Goal: Information Seeking & Learning: Learn about a topic

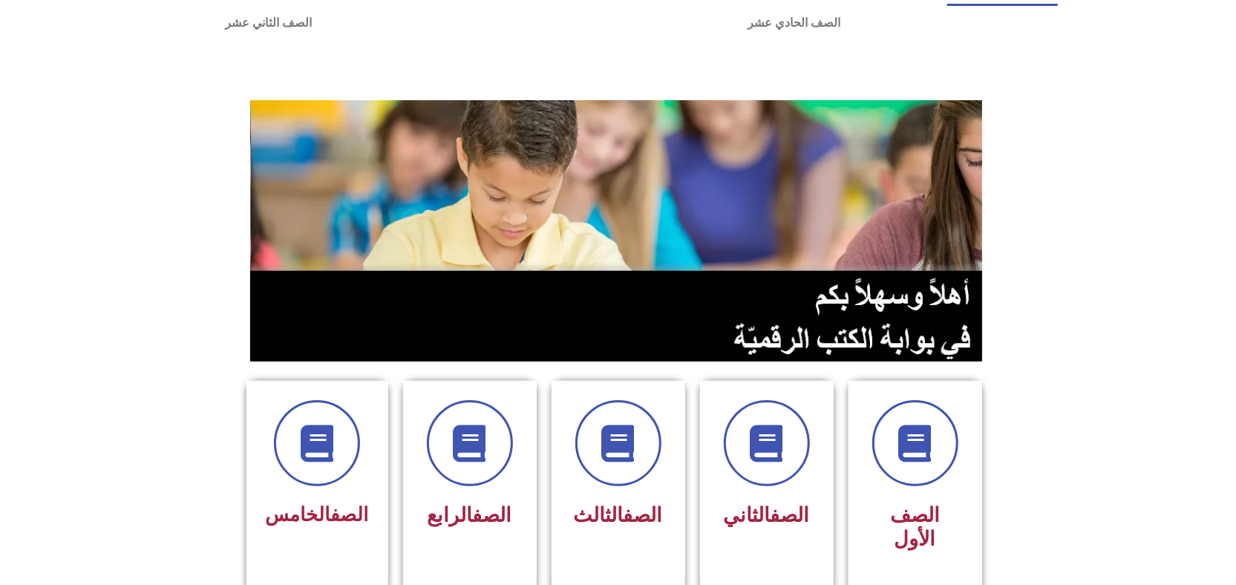
scroll to position [99, 0]
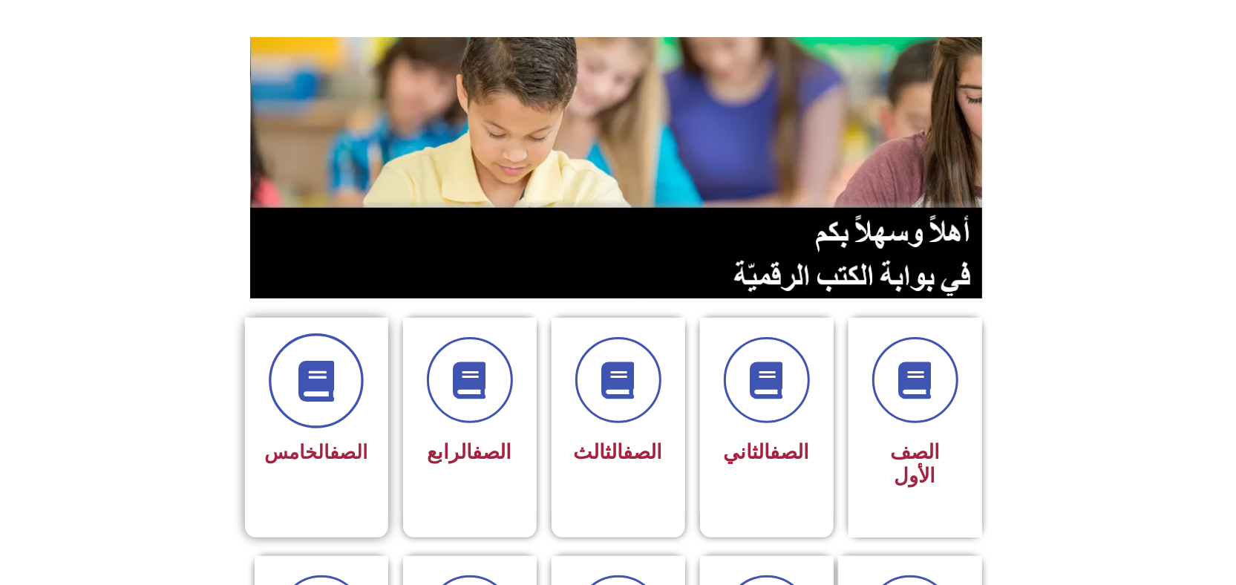
click at [291, 414] on span at bounding box center [316, 380] width 95 height 95
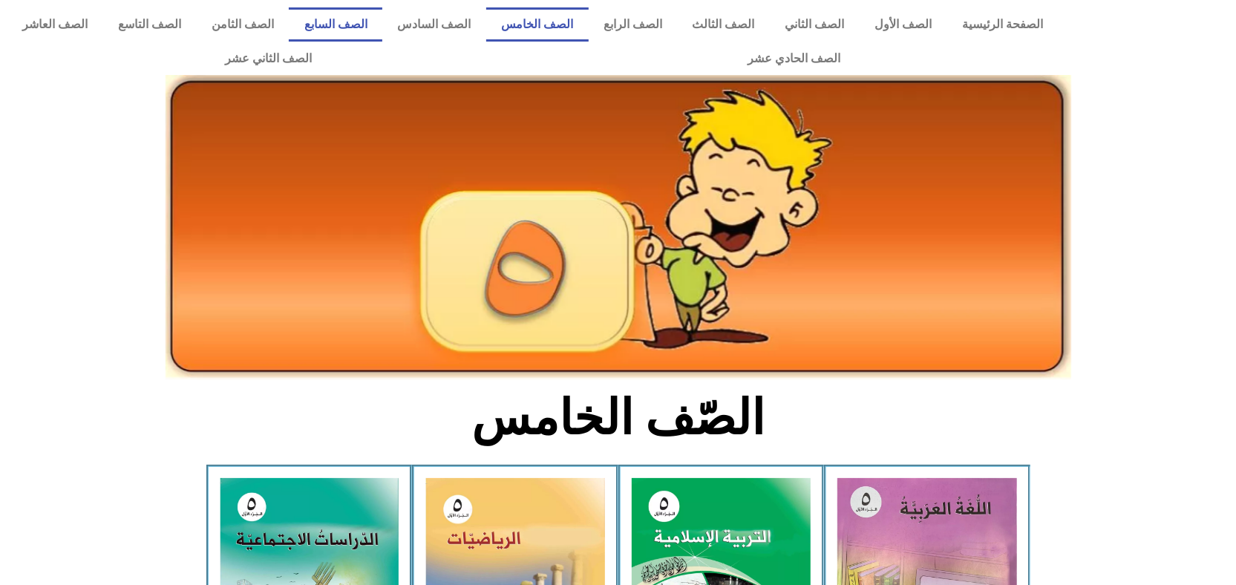
click at [382, 7] on link "الصف السابع" at bounding box center [336, 24] width 94 height 34
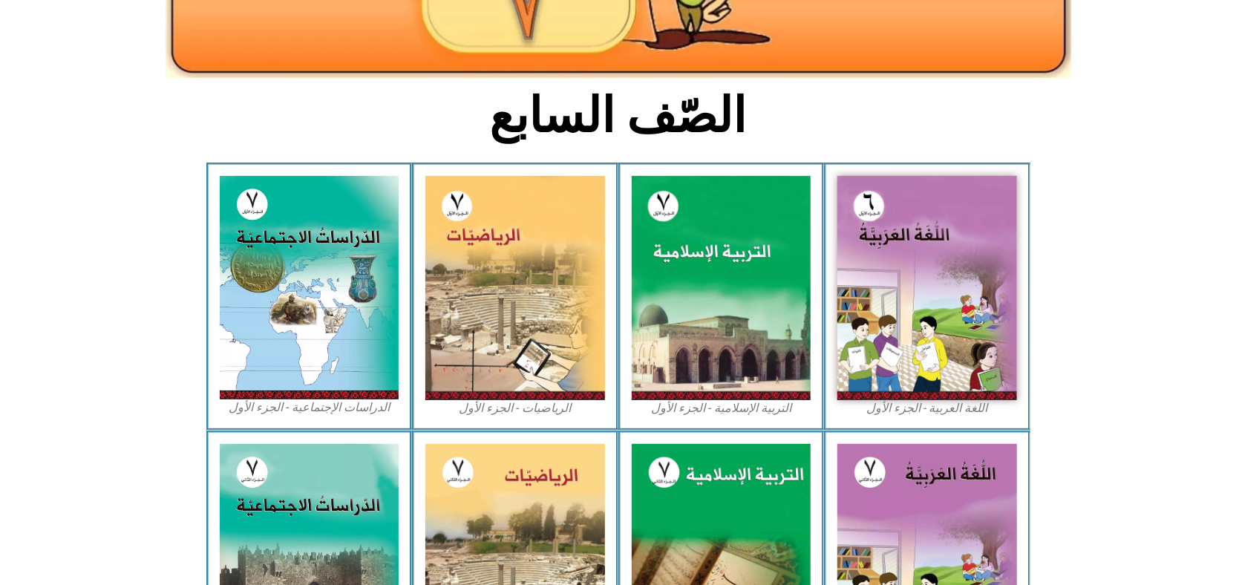
scroll to position [297, 0]
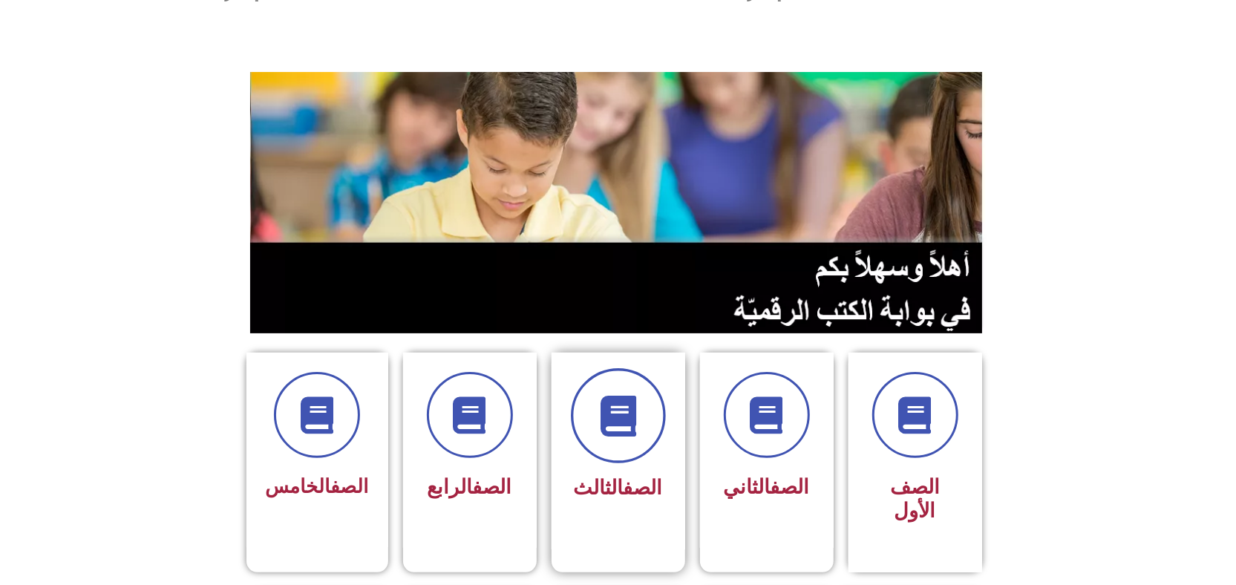
scroll to position [99, 0]
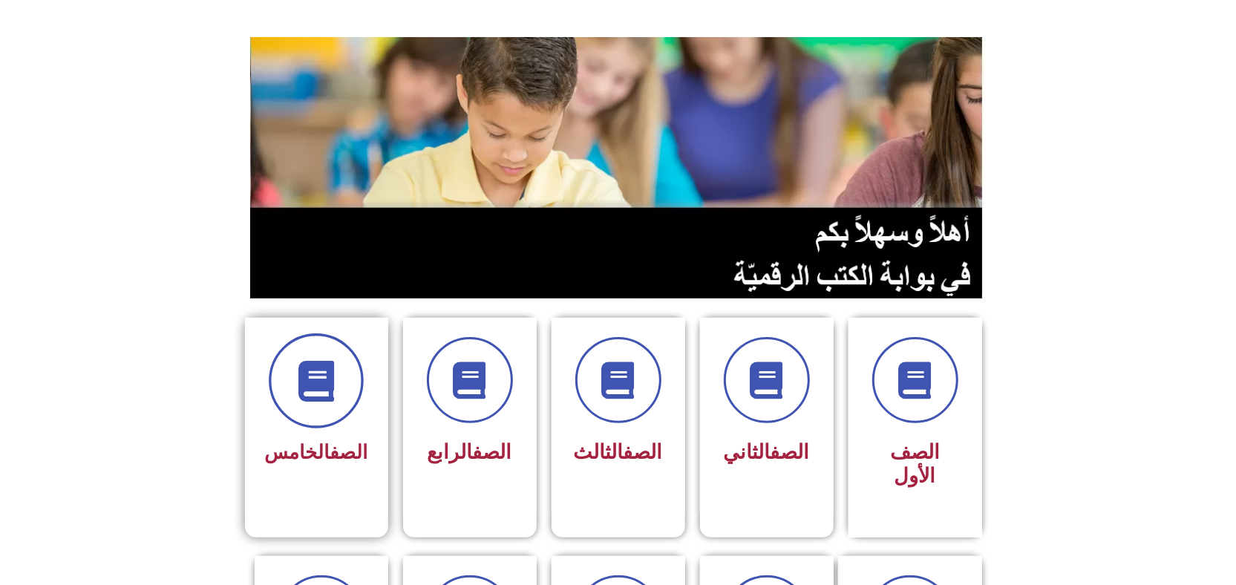
click at [302, 377] on icon at bounding box center [316, 381] width 41 height 41
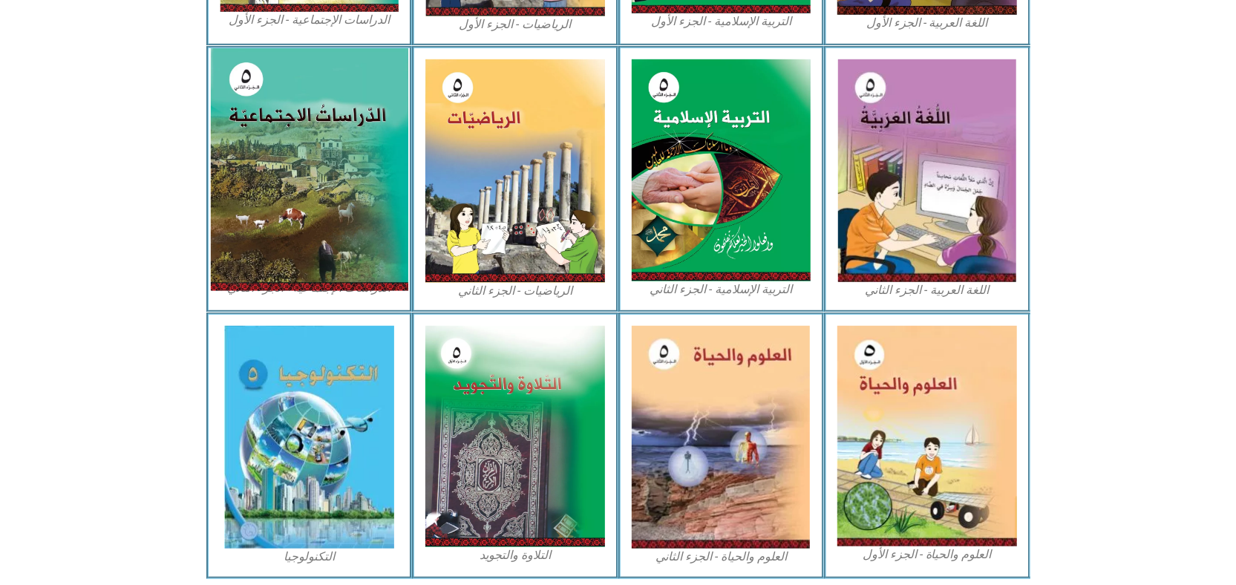
scroll to position [693, 0]
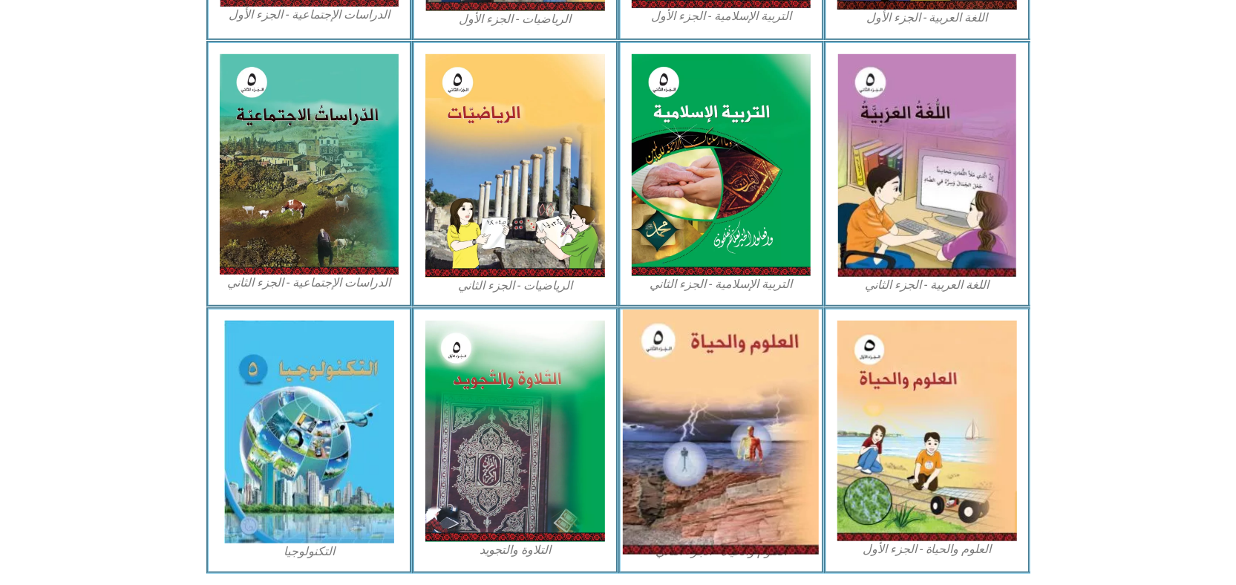
click at [690, 437] on img at bounding box center [721, 432] width 196 height 245
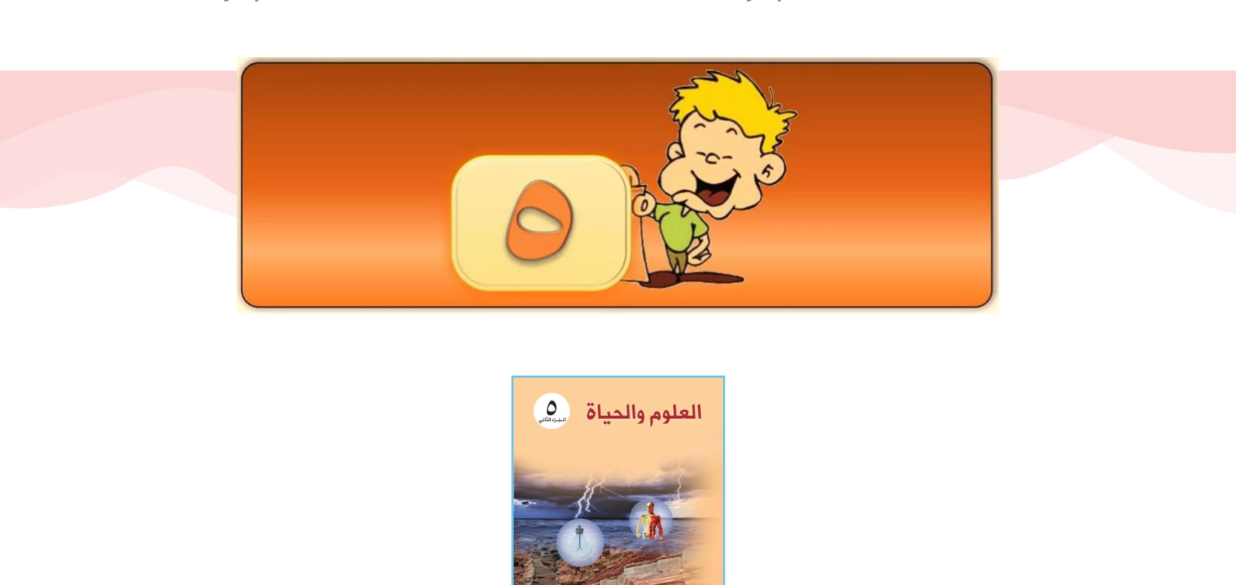
scroll to position [99, 0]
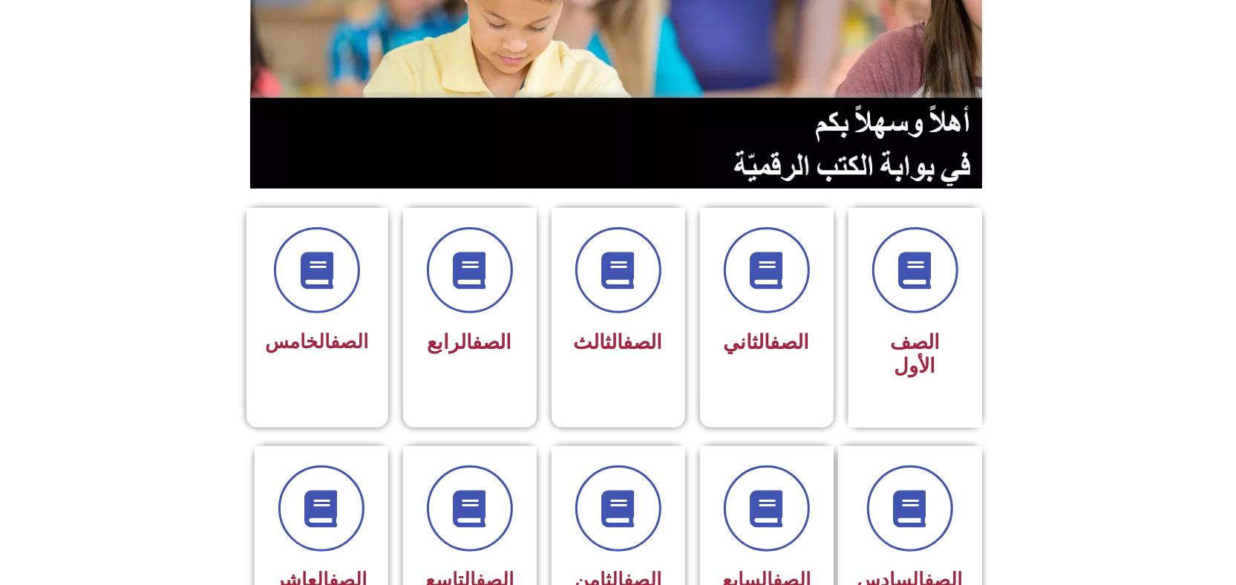
scroll to position [297, 0]
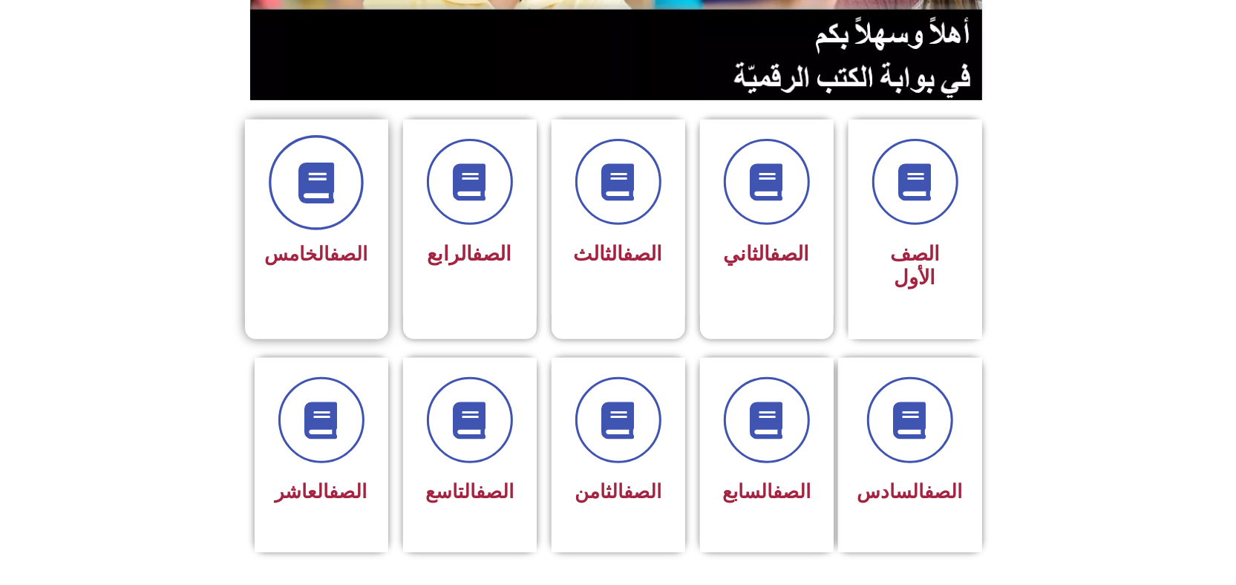
click at [313, 199] on icon at bounding box center [316, 183] width 41 height 41
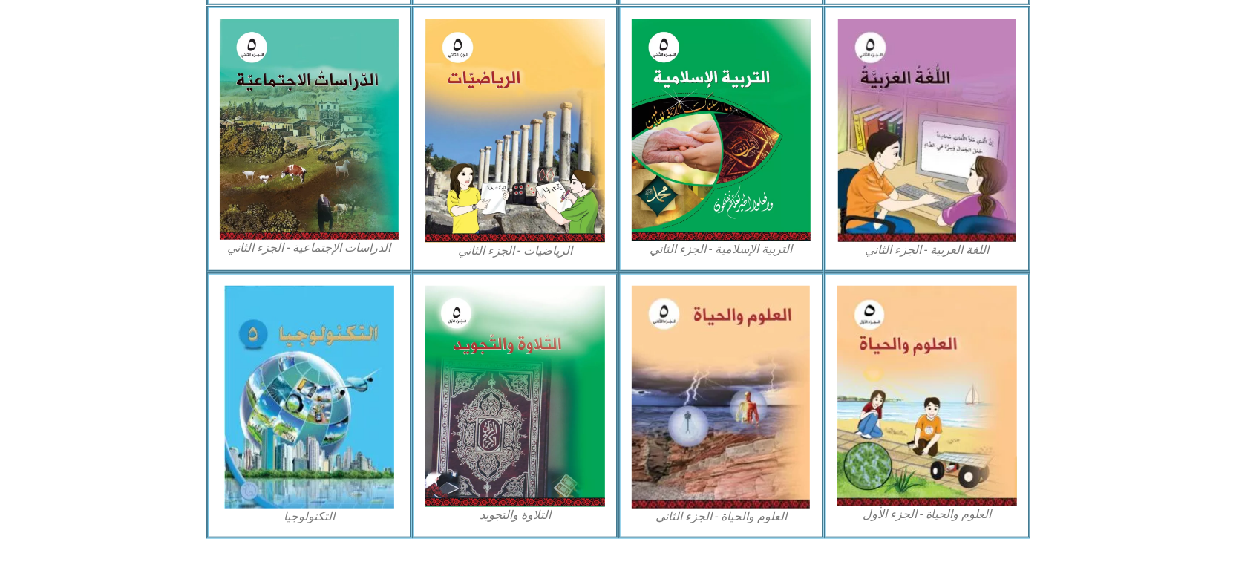
scroll to position [746, 0]
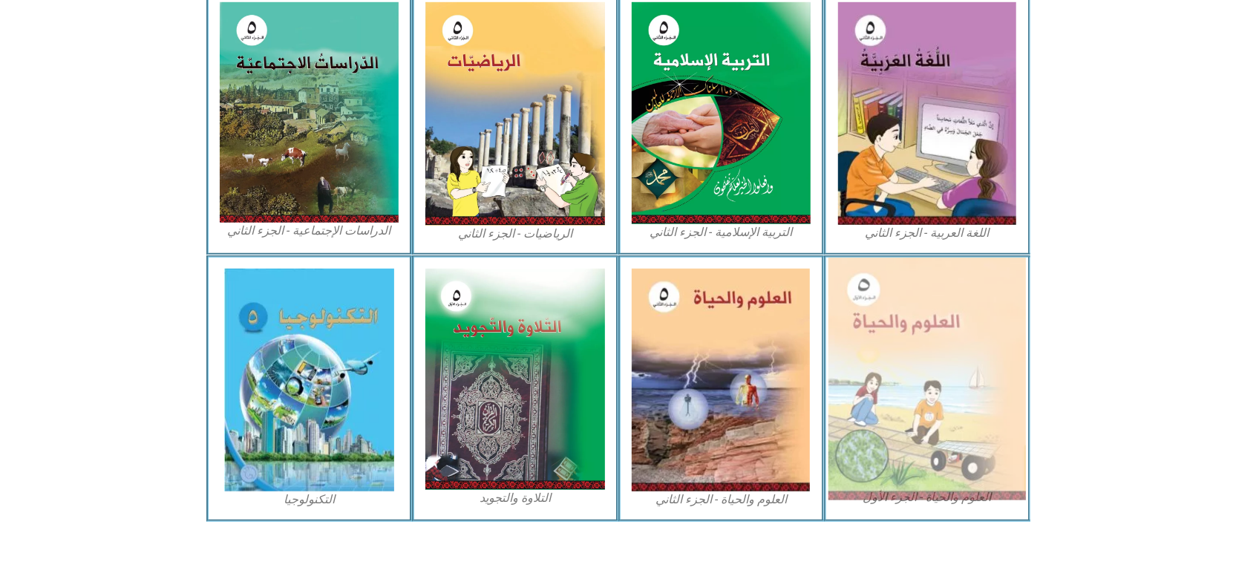
click at [937, 408] on img at bounding box center [928, 379] width 198 height 243
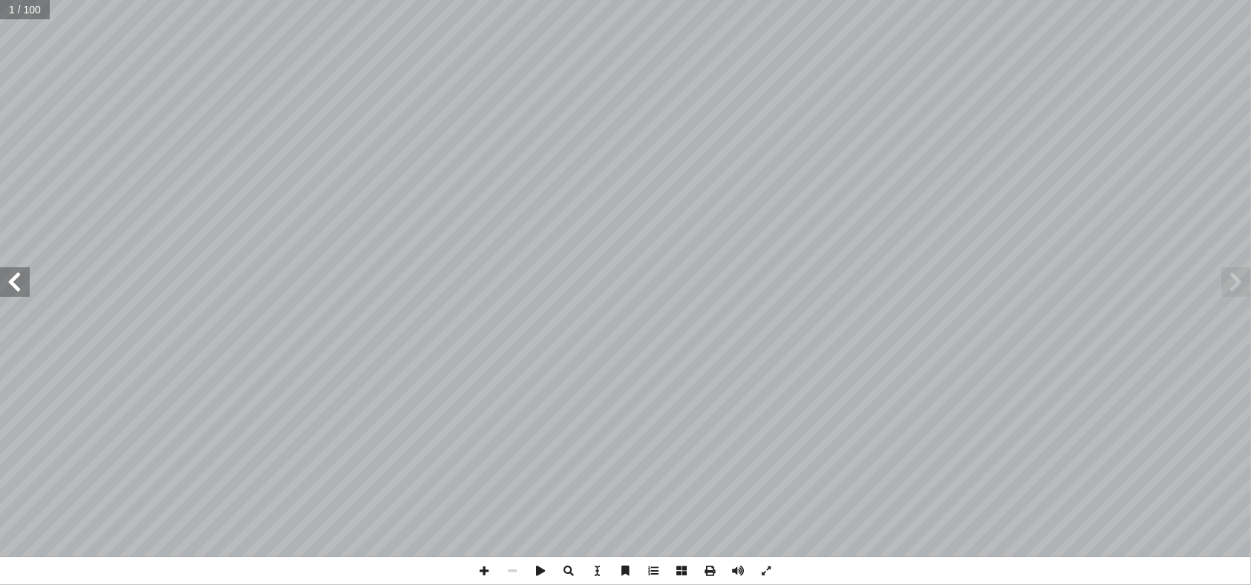
click at [18, 285] on span at bounding box center [15, 282] width 30 height 30
click at [21, 287] on span at bounding box center [15, 282] width 30 height 30
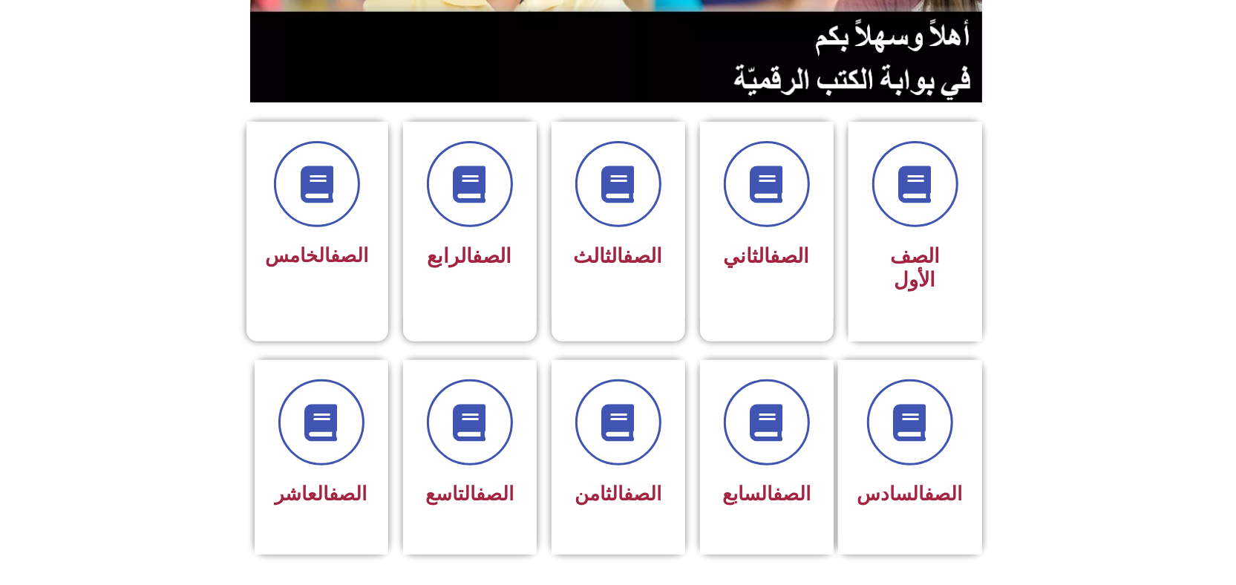
scroll to position [297, 0]
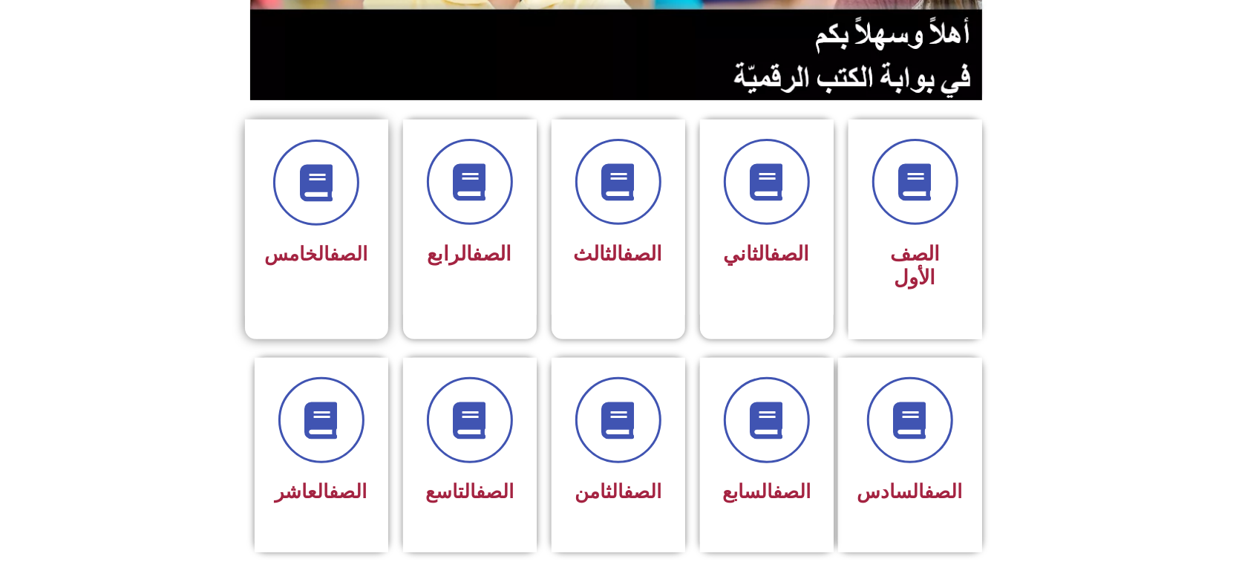
click at [271, 203] on div "الصف الخامس" at bounding box center [316, 218] width 143 height 196
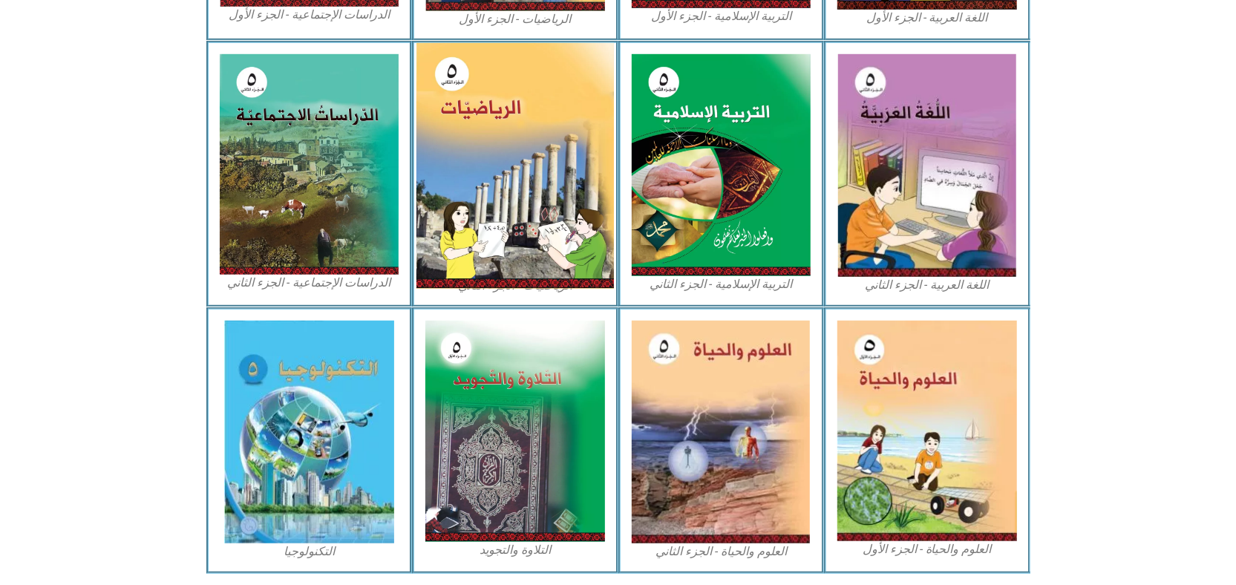
scroll to position [746, 0]
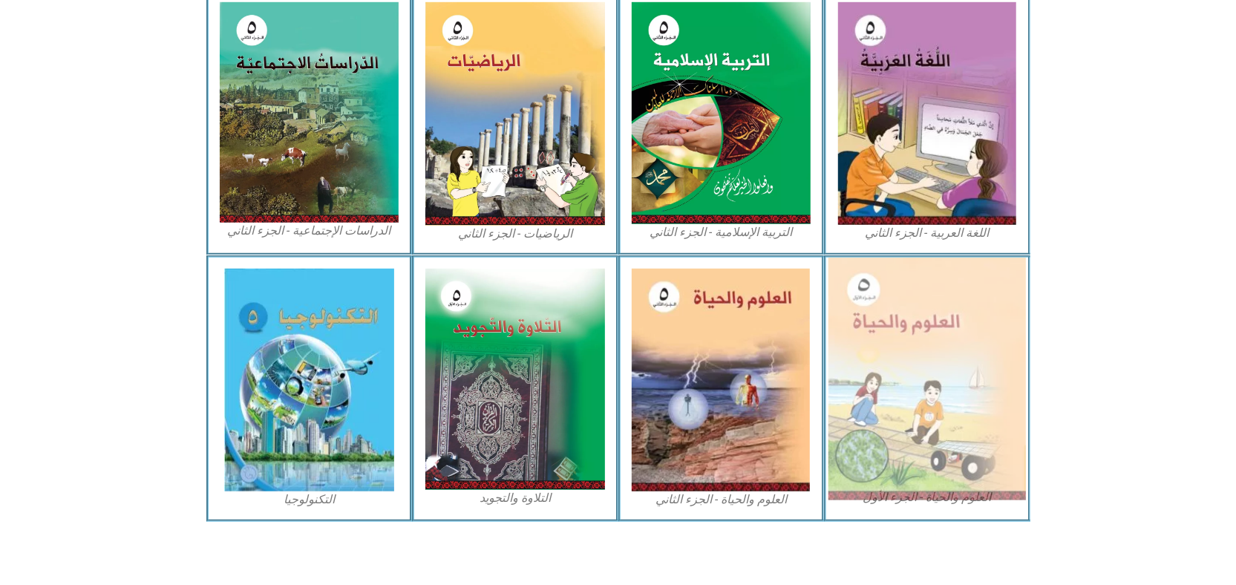
click at [942, 389] on img at bounding box center [928, 379] width 198 height 243
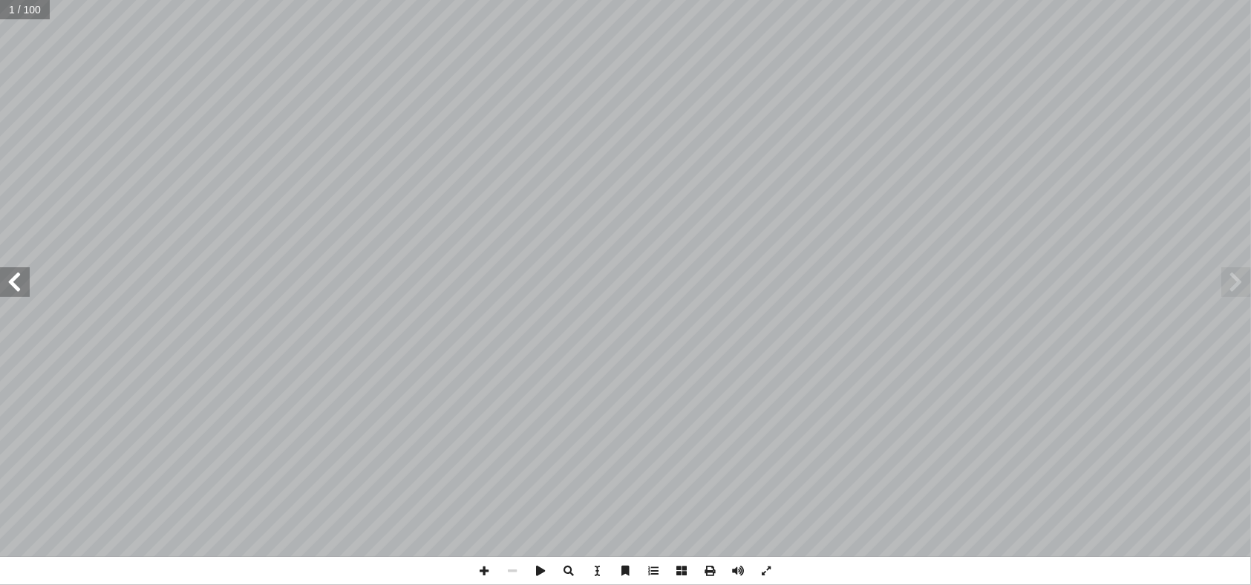
click at [12, 282] on span at bounding box center [15, 282] width 30 height 30
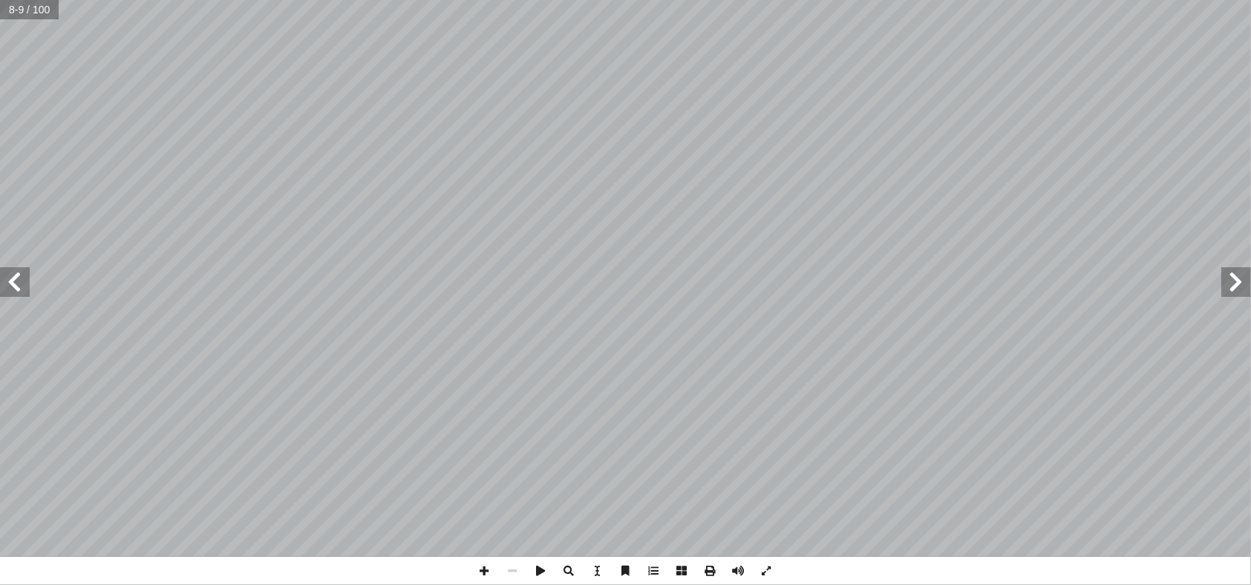
click at [19, 281] on span at bounding box center [15, 282] width 30 height 30
click at [22, 278] on span at bounding box center [15, 282] width 30 height 30
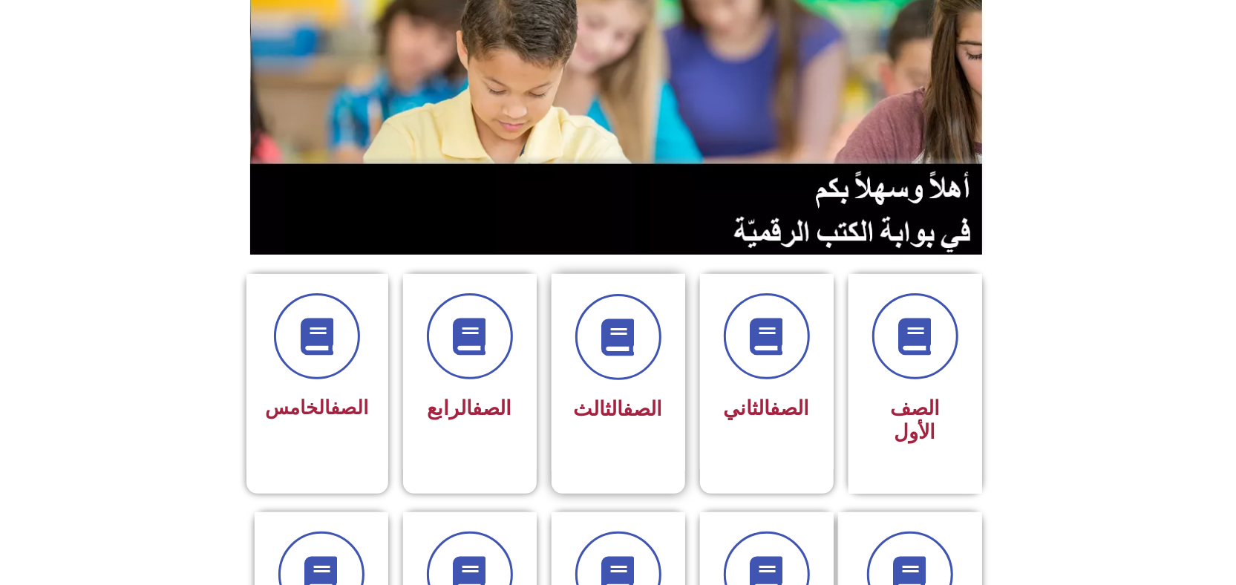
scroll to position [198, 0]
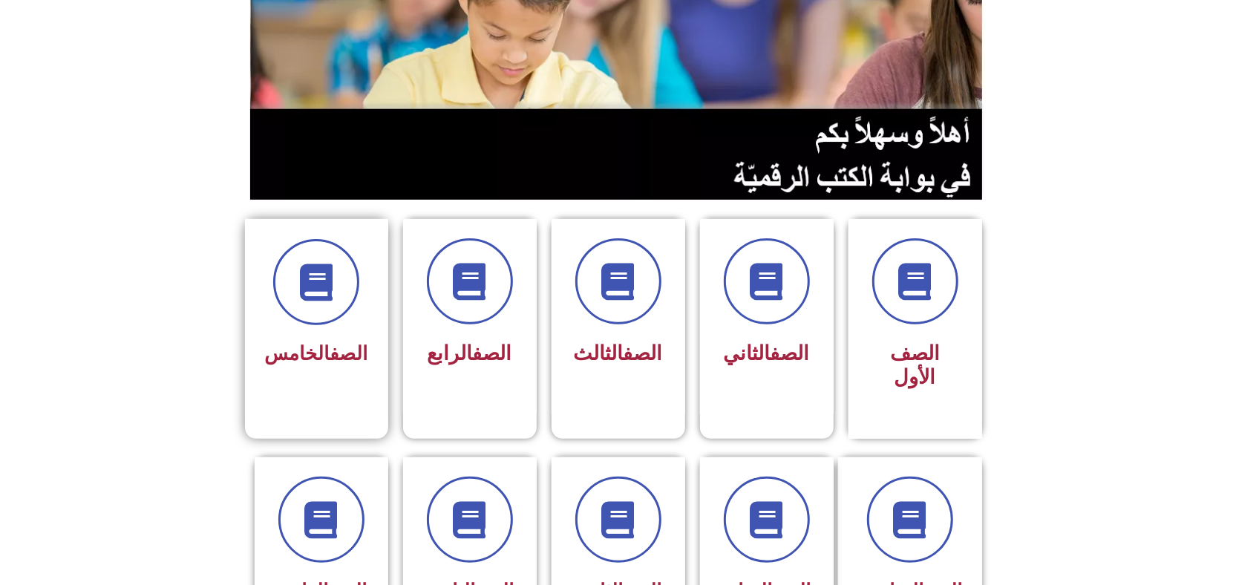
click at [355, 250] on div at bounding box center [316, 282] width 103 height 86
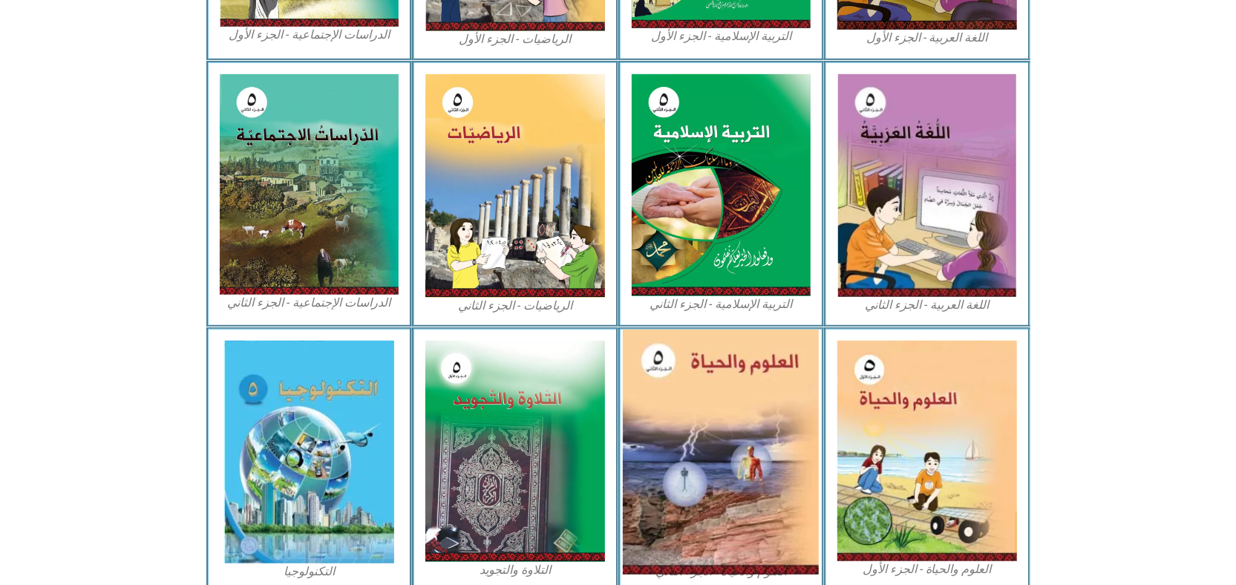
scroll to position [746, 0]
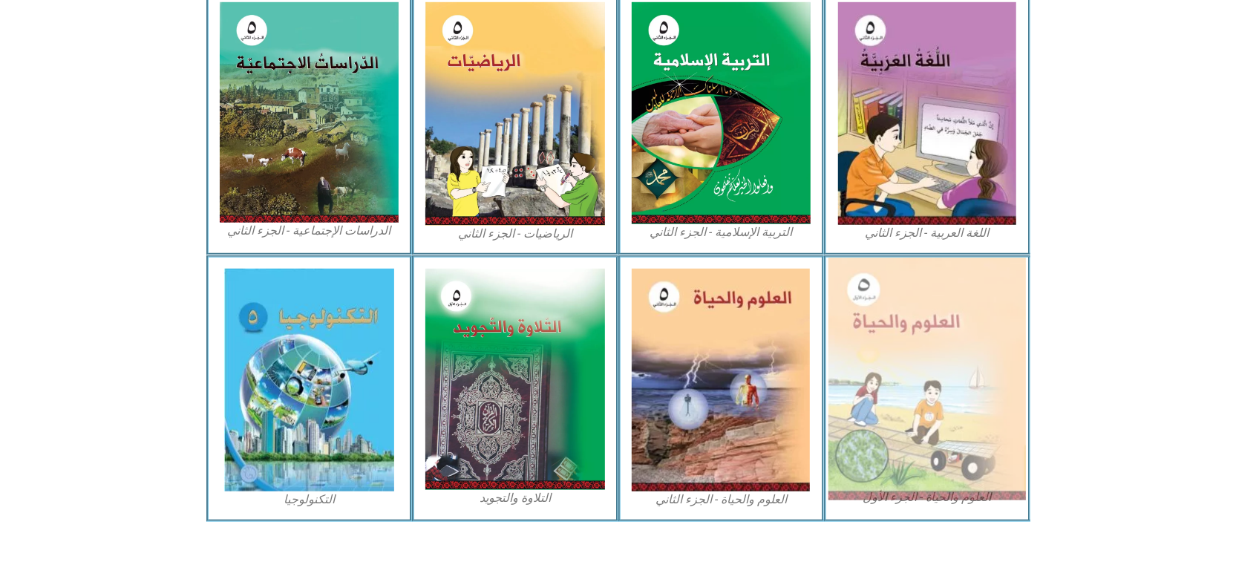
click at [1001, 333] on img at bounding box center [928, 379] width 198 height 243
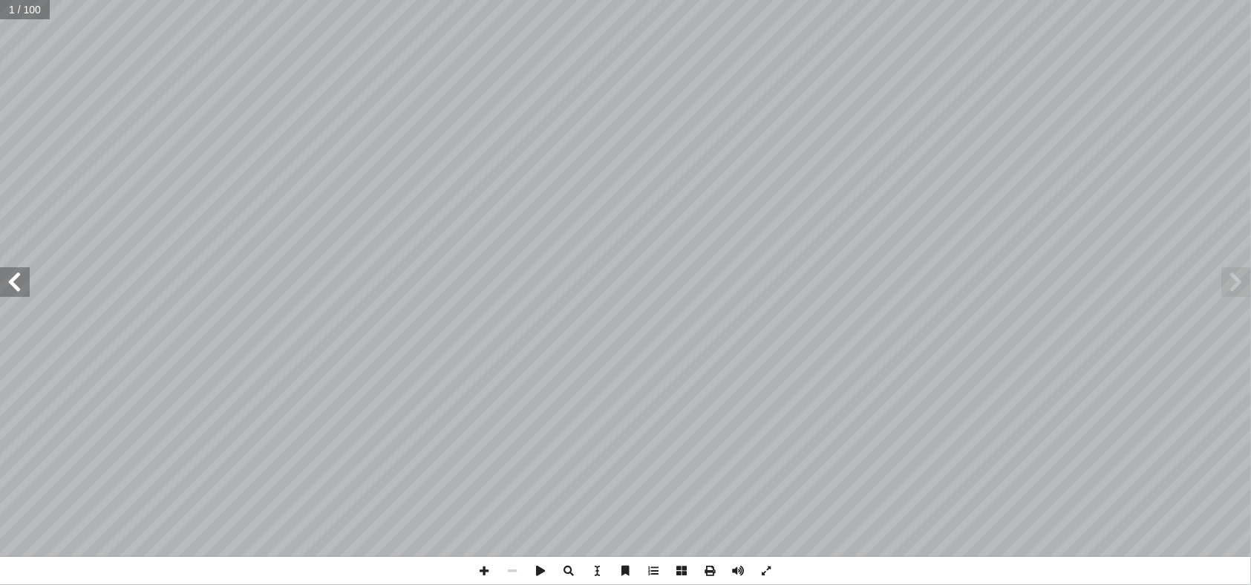
click at [22, 284] on span at bounding box center [15, 282] width 30 height 30
click at [28, 275] on span at bounding box center [15, 282] width 30 height 30
click at [27, 284] on span at bounding box center [15, 282] width 30 height 30
click at [1, 268] on span at bounding box center [15, 282] width 30 height 30
click at [7, 282] on span at bounding box center [15, 282] width 30 height 30
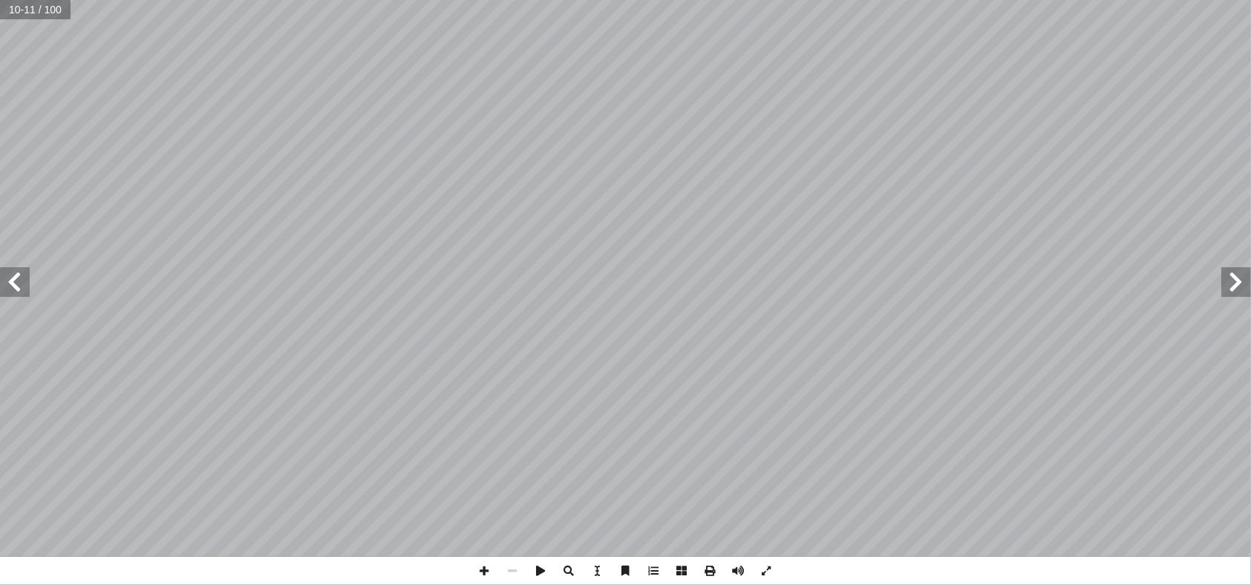
click at [22, 278] on span at bounding box center [15, 282] width 30 height 30
click at [6, 281] on span at bounding box center [15, 282] width 30 height 30
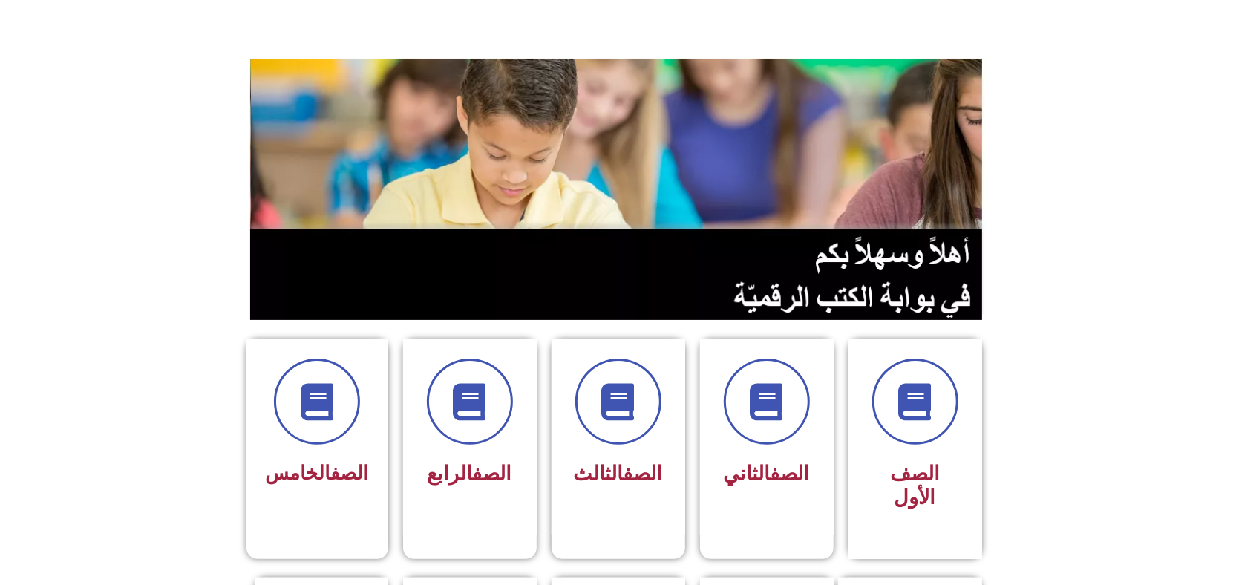
scroll to position [297, 0]
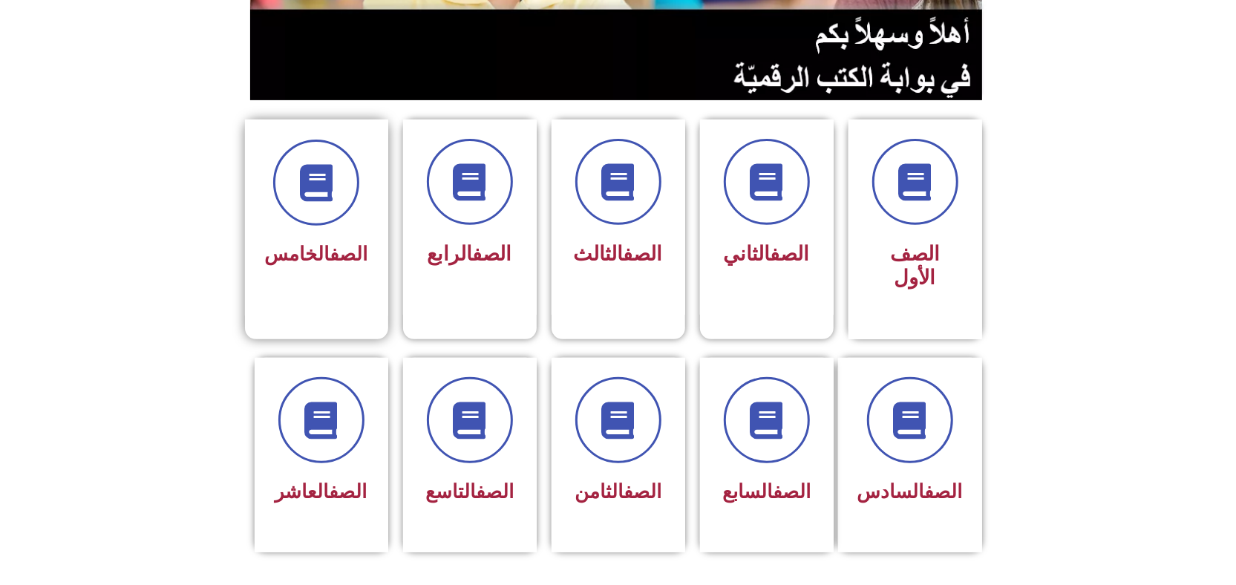
click at [278, 244] on span "الصف الخامس" at bounding box center [316, 254] width 103 height 22
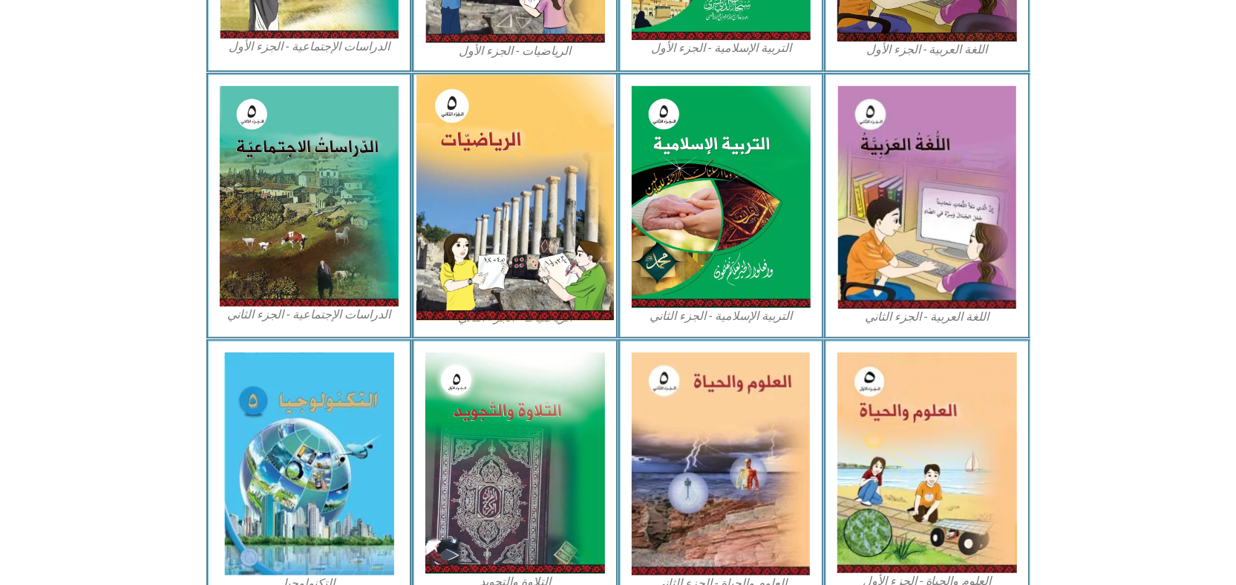
scroll to position [746, 0]
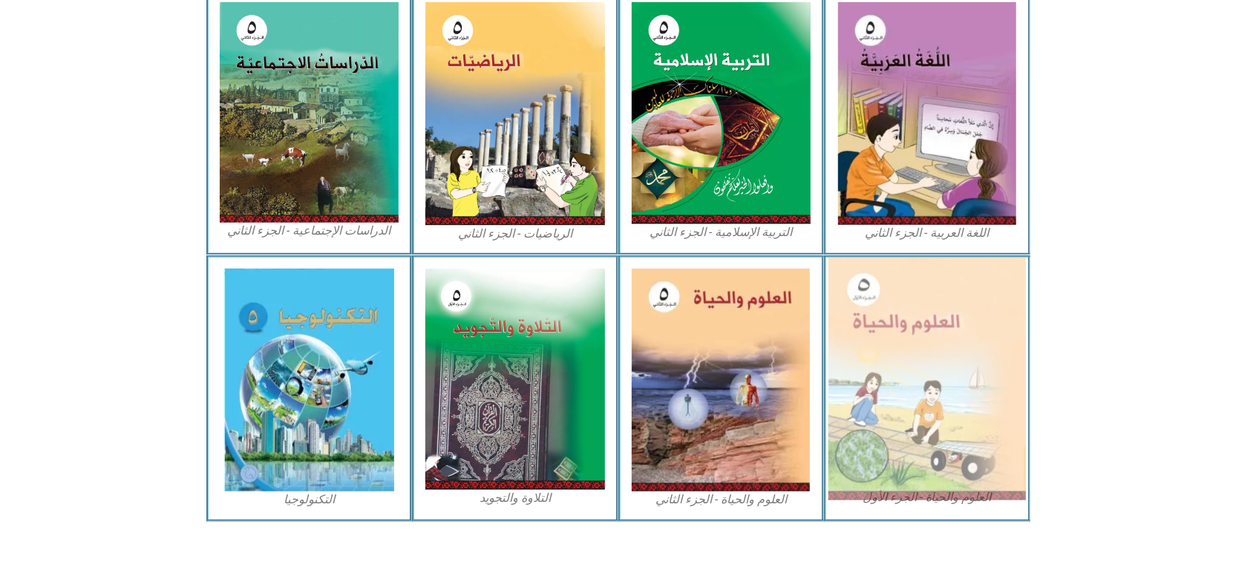
click at [919, 403] on img at bounding box center [928, 379] width 198 height 243
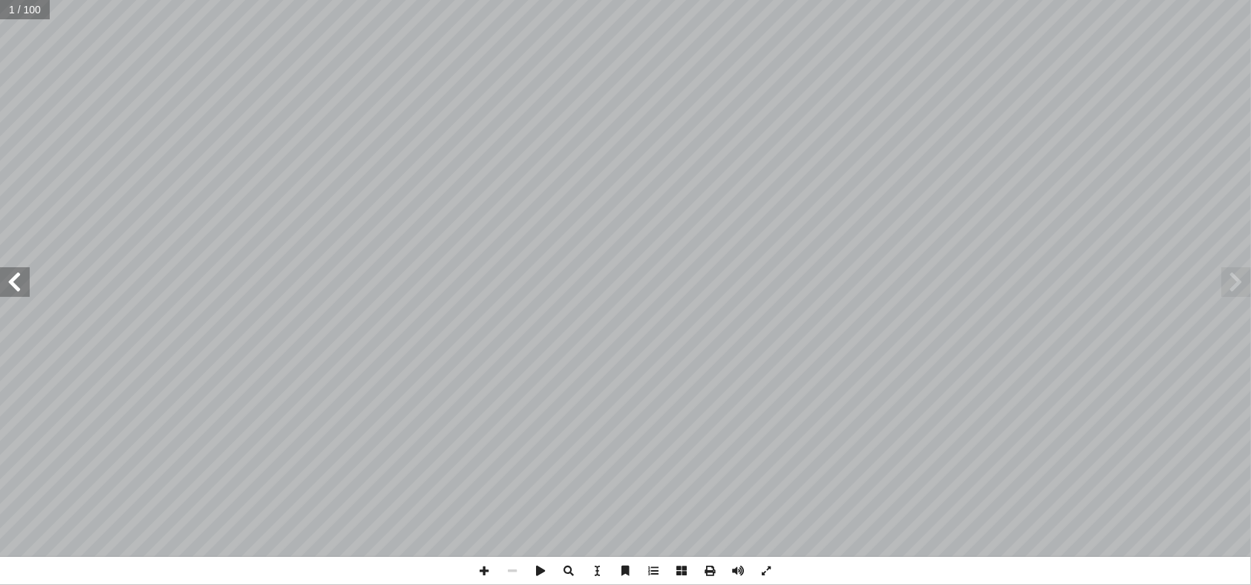
click at [12, 278] on span at bounding box center [15, 282] width 30 height 30
click at [12, 277] on span at bounding box center [15, 282] width 30 height 30
click at [19, 269] on span at bounding box center [15, 282] width 30 height 30
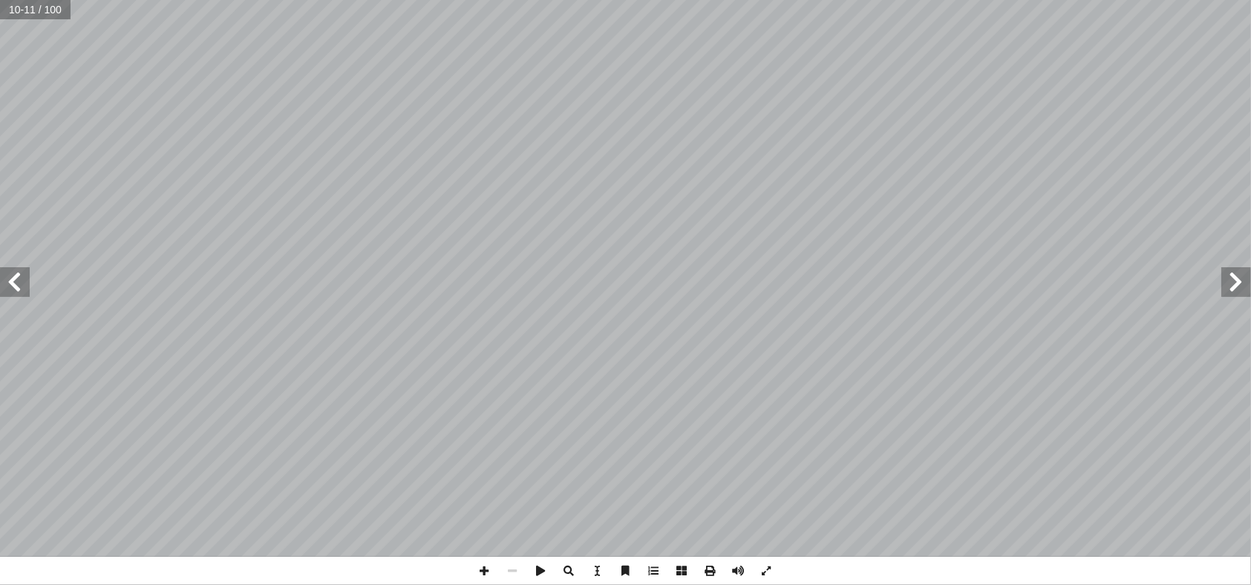
click at [18, 287] on span at bounding box center [15, 282] width 30 height 30
